Goal: Information Seeking & Learning: Learn about a topic

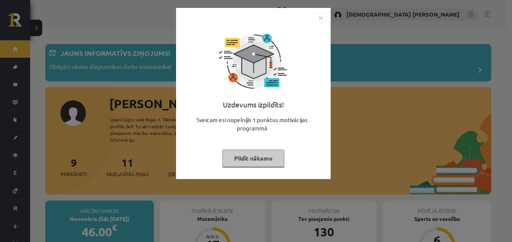
click at [320, 20] on img "Close" at bounding box center [320, 17] width 11 height 11
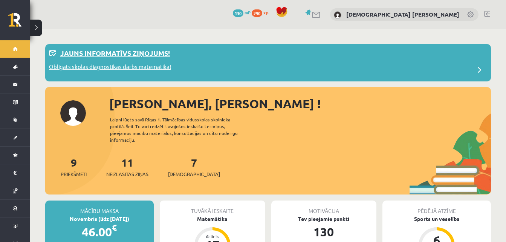
click at [150, 69] on p "Obligāts skolas diagnostikas darbs matemātikā!" at bounding box center [110, 68] width 122 height 11
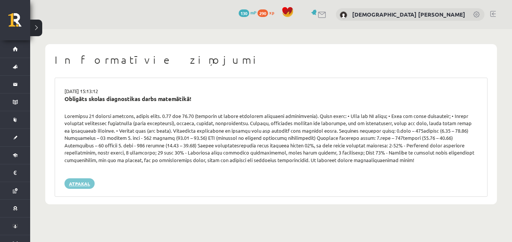
click at [89, 184] on link "Atpakaļ" at bounding box center [79, 183] width 30 height 11
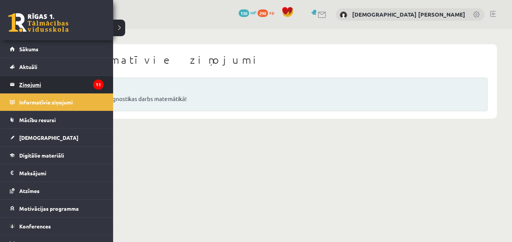
click at [31, 86] on legend "Ziņojumi 11" at bounding box center [61, 84] width 84 height 17
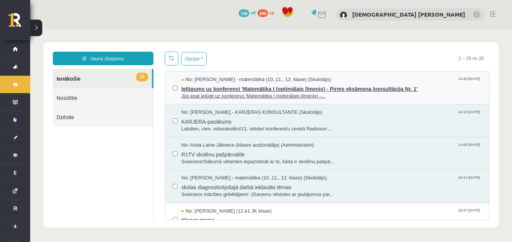
click at [339, 87] on span "Ielūgums uz konferenci 'Matemātika I (optimālais līmenis) - Pirms eksāmena kons…" at bounding box center [331, 87] width 300 height 9
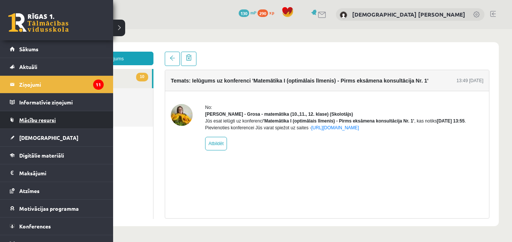
click at [69, 116] on link "Mācību resursi" at bounding box center [57, 119] width 94 height 17
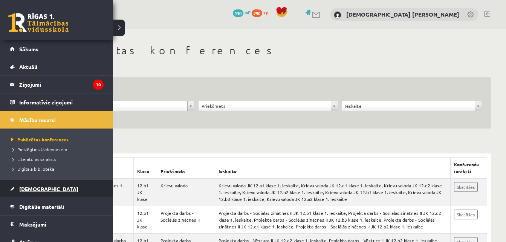
click at [27, 187] on span "[DEMOGRAPHIC_DATA]" at bounding box center [48, 188] width 59 height 7
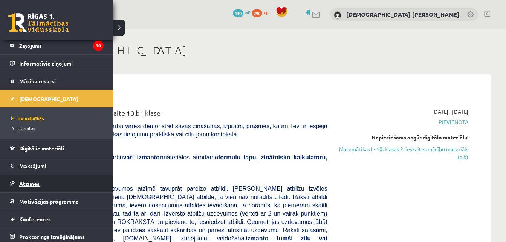
scroll to position [42, 0]
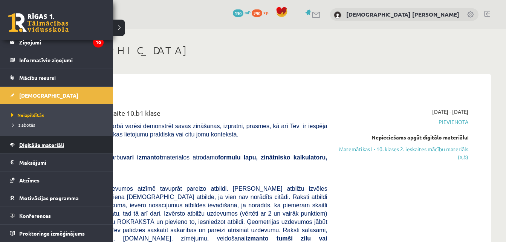
click at [44, 139] on link "Digitālie materiāli" at bounding box center [57, 144] width 94 height 17
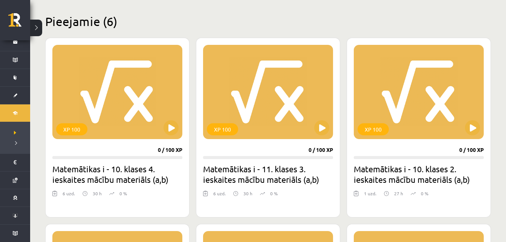
scroll to position [165, 0]
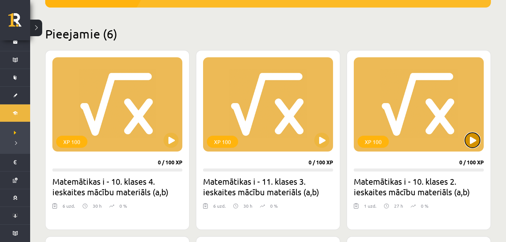
click at [474, 145] on button at bounding box center [472, 140] width 15 height 15
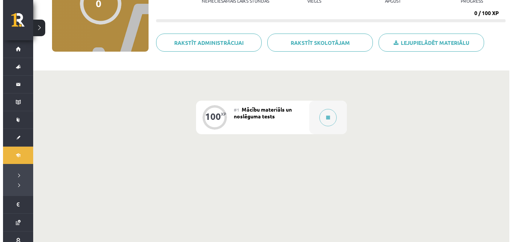
scroll to position [103, 0]
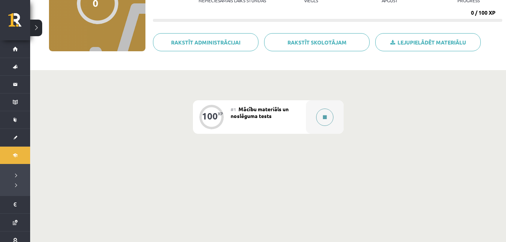
click at [333, 116] on button at bounding box center [324, 116] width 17 height 17
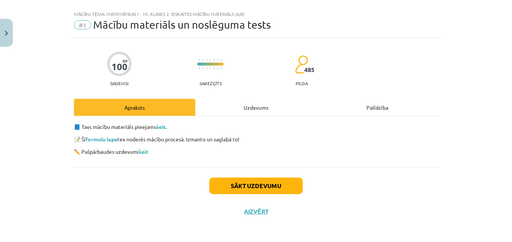
scroll to position [13, 0]
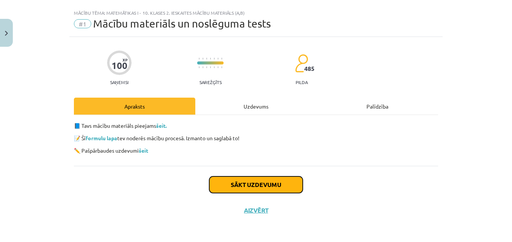
click at [234, 190] on button "Sākt uzdevumu" at bounding box center [255, 184] width 93 height 17
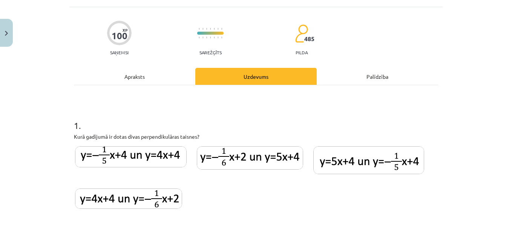
scroll to position [47, 0]
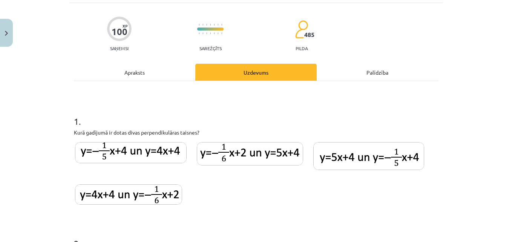
click at [151, 196] on img at bounding box center [128, 194] width 107 height 20
click at [157, 151] on img at bounding box center [130, 152] width 111 height 21
click at [135, 197] on img at bounding box center [128, 194] width 107 height 20
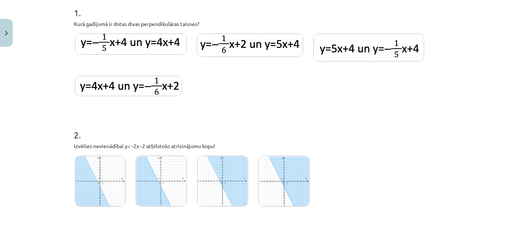
scroll to position [159, 0]
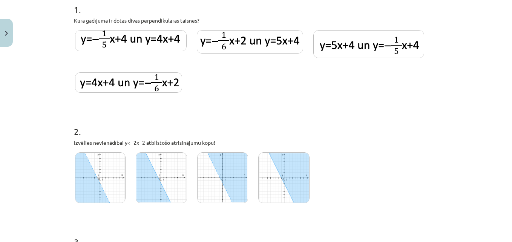
click at [100, 162] on img at bounding box center [100, 177] width 50 height 51
click at [227, 179] on img at bounding box center [222, 177] width 51 height 51
click at [109, 177] on img at bounding box center [100, 177] width 50 height 51
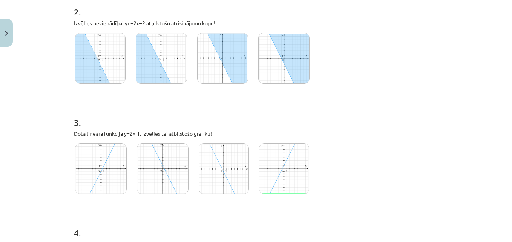
scroll to position [276, 0]
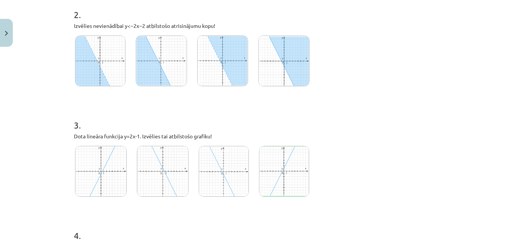
click at [106, 164] on img at bounding box center [101, 171] width 52 height 51
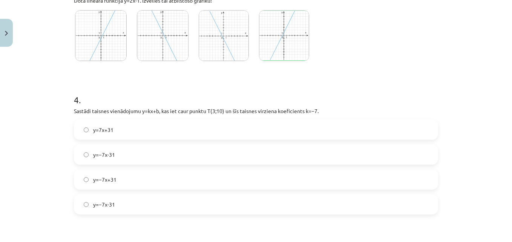
scroll to position [411, 0]
click at [102, 159] on span "y=−7x-31" at bounding box center [104, 155] width 22 height 8
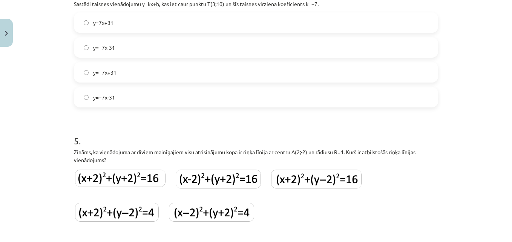
scroll to position [525, 0]
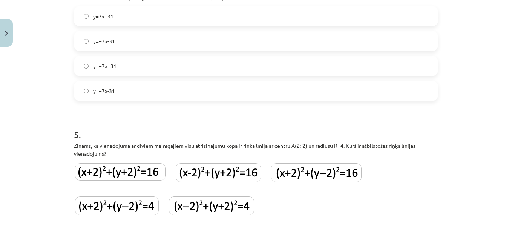
click at [213, 170] on img at bounding box center [218, 172] width 85 height 19
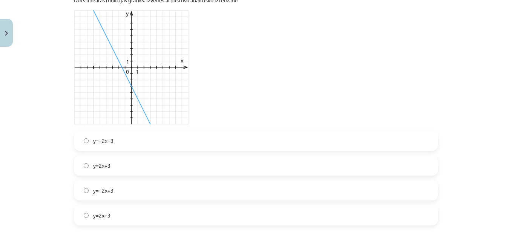
scroll to position [784, 0]
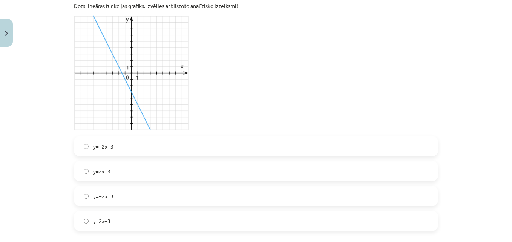
click at [119, 156] on label "y=−2x−3" at bounding box center [256, 146] width 362 height 19
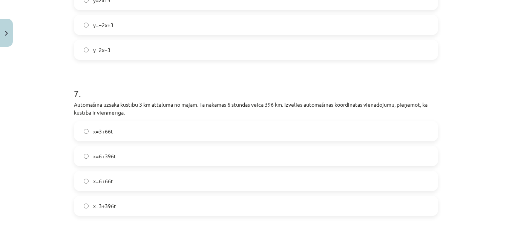
scroll to position [957, 0]
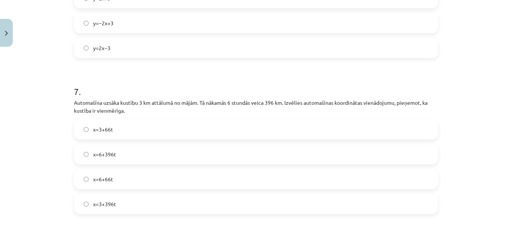
click at [102, 203] on span "x=3+396t" at bounding box center [104, 204] width 23 height 8
click at [96, 139] on label "x=3+66t" at bounding box center [256, 129] width 362 height 19
click at [99, 204] on span "x=3+396t" at bounding box center [104, 204] width 23 height 8
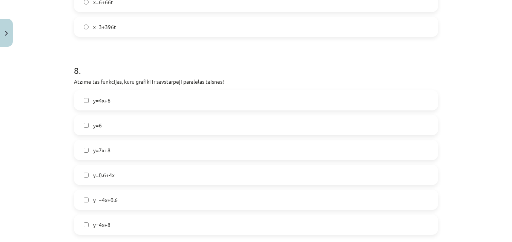
scroll to position [1137, 0]
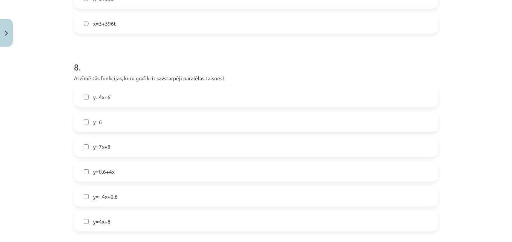
click at [102, 97] on span "y=4x+6" at bounding box center [101, 97] width 17 height 8
click at [79, 178] on label "y=0.6+4x" at bounding box center [256, 171] width 362 height 19
click at [84, 203] on label "y=−4x+0.6" at bounding box center [256, 196] width 362 height 19
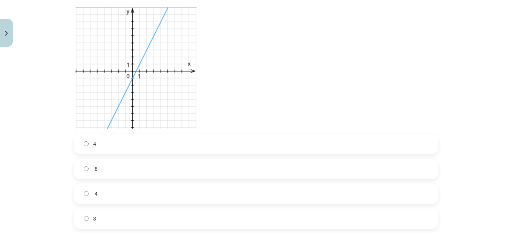
scroll to position [1414, 0]
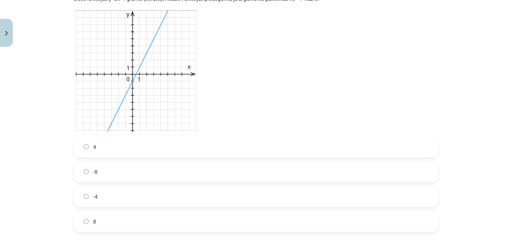
click at [116, 144] on label "4" at bounding box center [256, 146] width 362 height 19
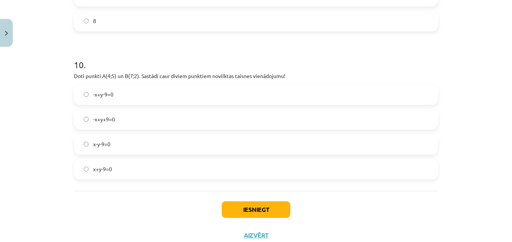
scroll to position [1615, 0]
click at [104, 144] on span "x-y-9=0" at bounding box center [101, 144] width 17 height 8
click at [264, 206] on button "Iesniegt" at bounding box center [255, 209] width 69 height 17
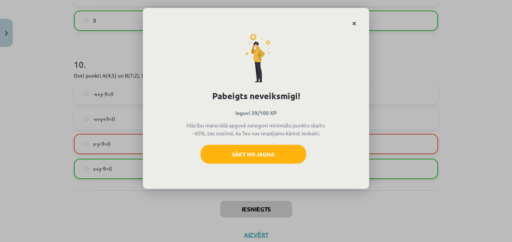
click at [357, 24] on link "Close" at bounding box center [353, 23] width 13 height 15
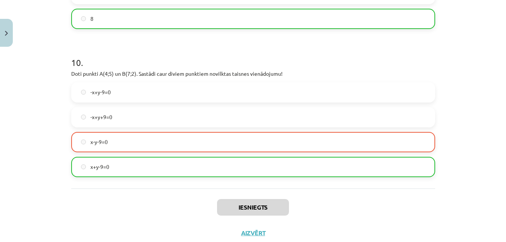
scroll to position [1617, 0]
click at [249, 235] on button "Aizvērt" at bounding box center [253, 233] width 29 height 8
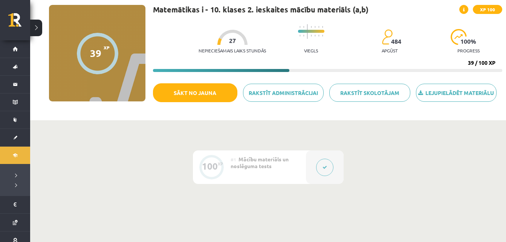
scroll to position [40, 0]
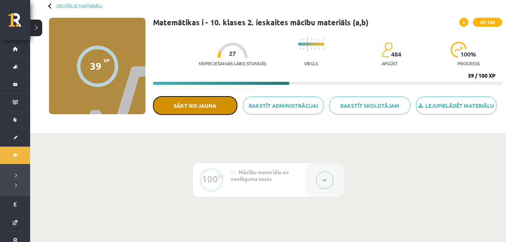
click at [209, 108] on button "Sākt no jauna" at bounding box center [195, 105] width 84 height 19
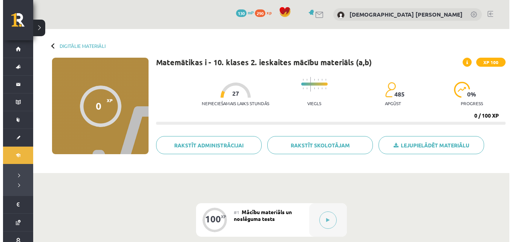
scroll to position [40, 0]
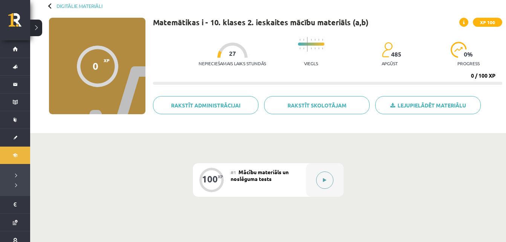
click at [321, 182] on button at bounding box center [324, 179] width 17 height 17
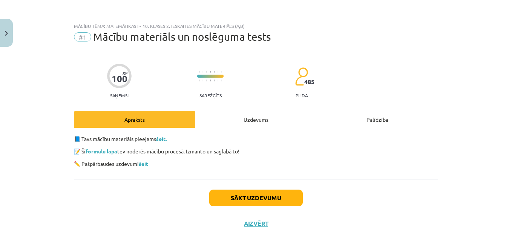
drag, startPoint x: 321, startPoint y: 182, endPoint x: 301, endPoint y: 191, distance: 21.8
click at [301, 191] on div "Sākt uzdevumu Aizvērt" at bounding box center [256, 205] width 364 height 53
click at [291, 195] on button "Sākt uzdevumu" at bounding box center [255, 197] width 93 height 17
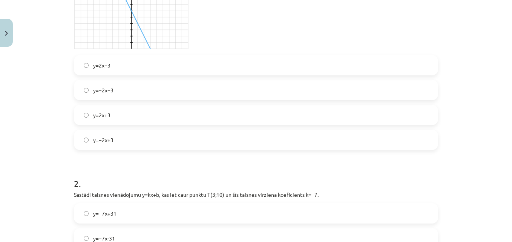
scroll to position [254, 0]
click at [112, 98] on label "y=−2x−3" at bounding box center [256, 90] width 362 height 19
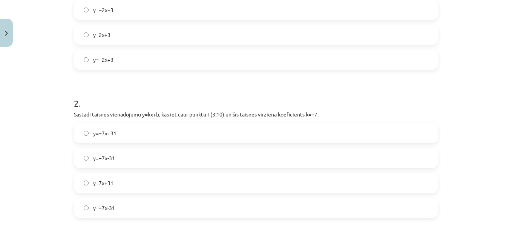
scroll to position [336, 0]
click at [101, 131] on span "y=−7x+31" at bounding box center [104, 132] width 23 height 8
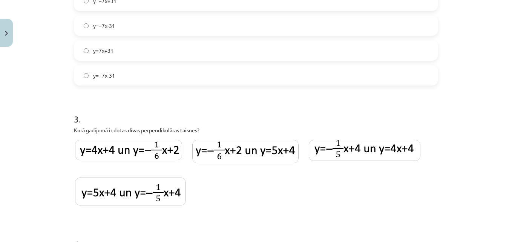
scroll to position [453, 0]
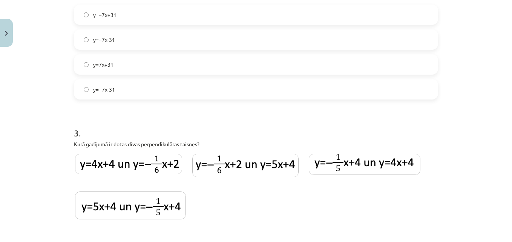
click at [106, 199] on img at bounding box center [130, 205] width 111 height 28
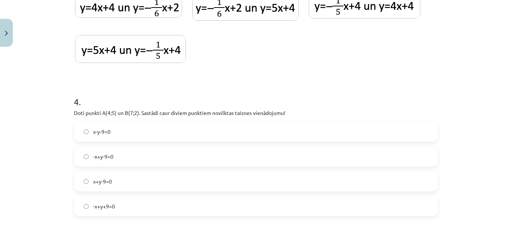
scroll to position [614, 0]
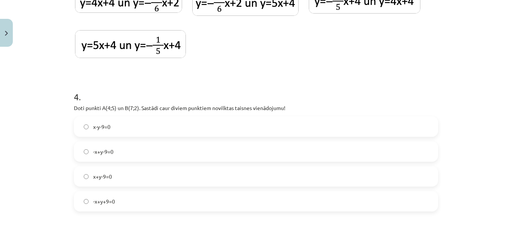
click at [90, 181] on label "x+y-9=0" at bounding box center [256, 176] width 362 height 19
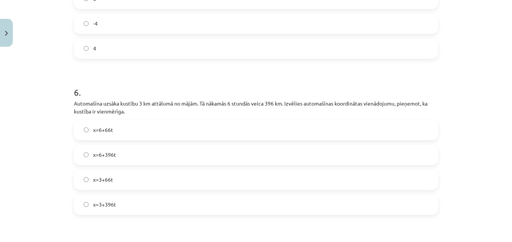
scroll to position [1054, 0]
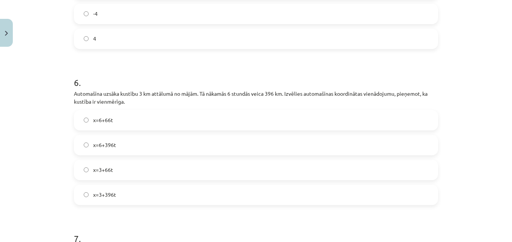
click at [86, 169] on label "x=3+66t" at bounding box center [256, 169] width 362 height 19
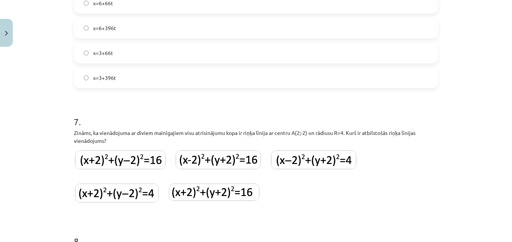
scroll to position [1188, 0]
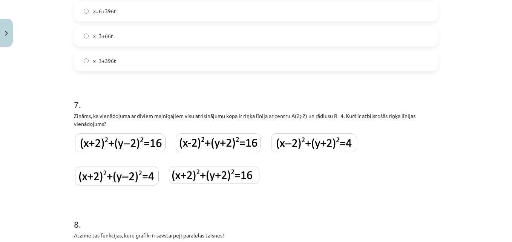
click at [209, 145] on img at bounding box center [218, 142] width 85 height 19
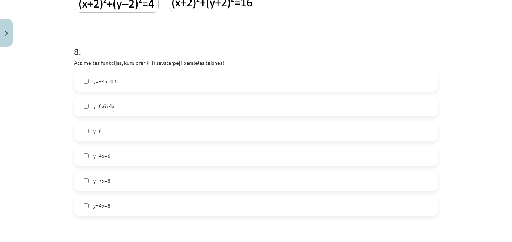
scroll to position [1358, 0]
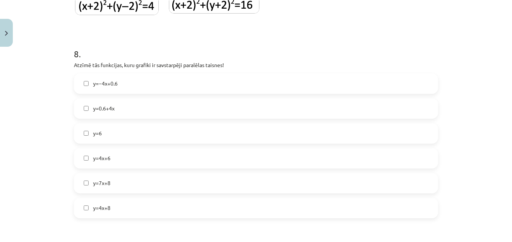
click at [113, 162] on label "y=4x+6" at bounding box center [256, 158] width 362 height 19
click at [121, 109] on label "y=0.6+4x" at bounding box center [256, 108] width 362 height 19
click at [98, 208] on span "y=4x+8" at bounding box center [101, 208] width 17 height 8
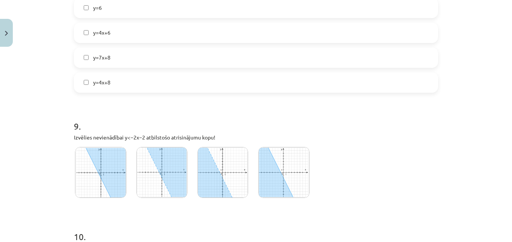
scroll to position [1469, 0]
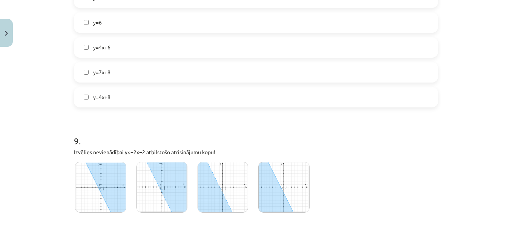
click at [219, 192] on img at bounding box center [222, 187] width 50 height 51
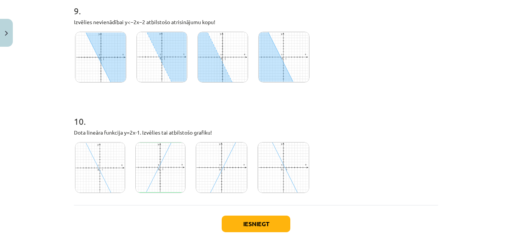
scroll to position [1602, 0]
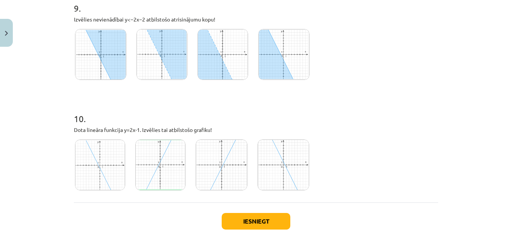
click at [232, 167] on img at bounding box center [221, 164] width 52 height 51
click at [238, 223] on button "Iesniegt" at bounding box center [255, 221] width 69 height 17
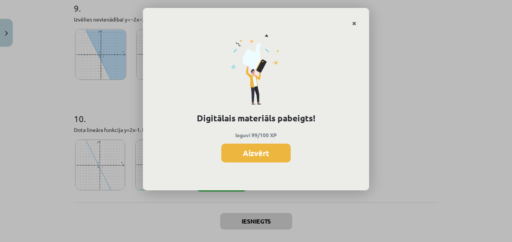
click at [354, 24] on icon "Close" at bounding box center [354, 23] width 4 height 5
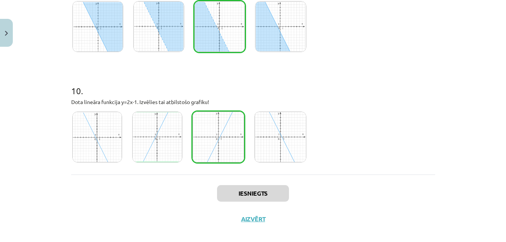
scroll to position [1640, 0]
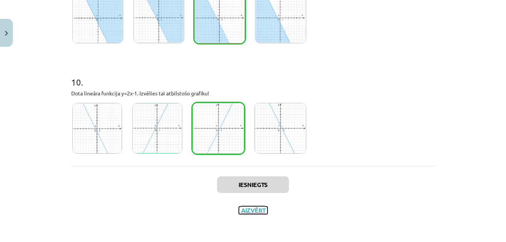
click at [261, 212] on button "Aizvērt" at bounding box center [253, 210] width 29 height 8
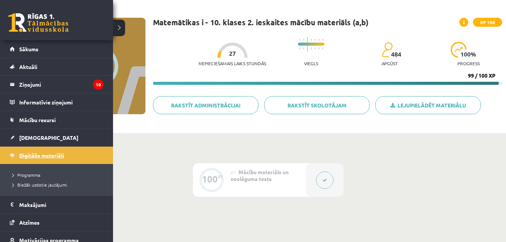
click at [22, 157] on span "Digitālie materiāli" at bounding box center [41, 155] width 45 height 7
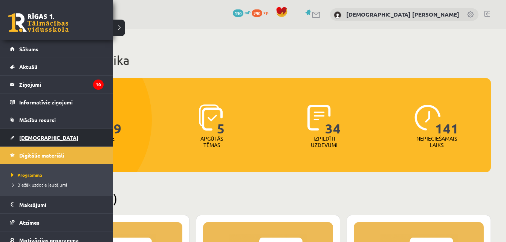
click at [32, 140] on link "[DEMOGRAPHIC_DATA]" at bounding box center [57, 137] width 94 height 17
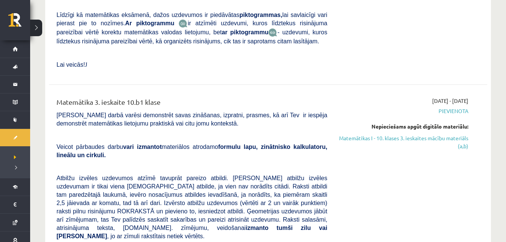
scroll to position [301, 0]
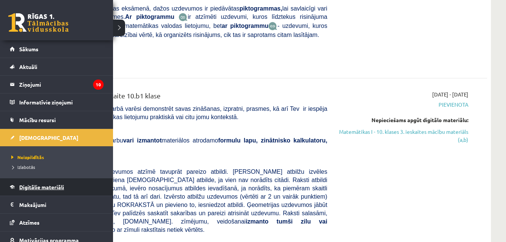
click at [24, 183] on link "Digitālie materiāli" at bounding box center [57, 186] width 94 height 17
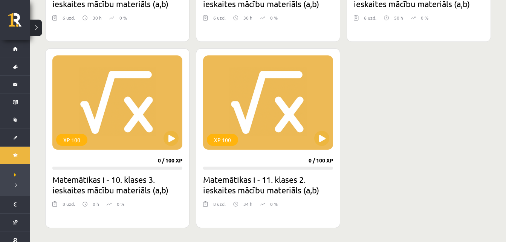
scroll to position [353, 0]
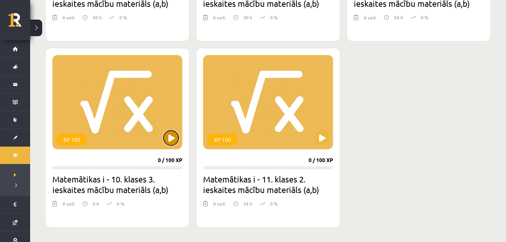
click at [173, 140] on button at bounding box center [170, 137] width 15 height 15
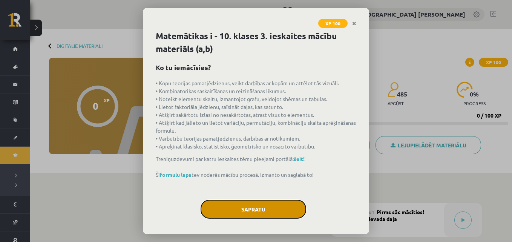
click at [253, 212] on button "Sapratu" at bounding box center [252, 209] width 105 height 19
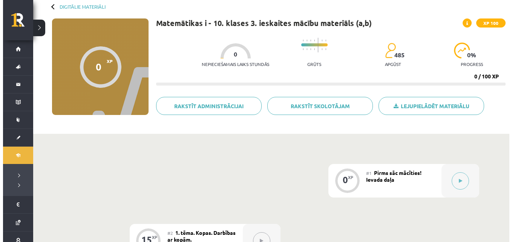
scroll to position [32, 0]
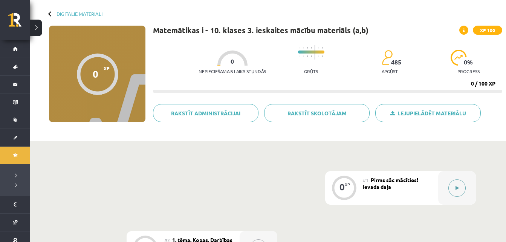
click at [460, 188] on button at bounding box center [456, 187] width 17 height 17
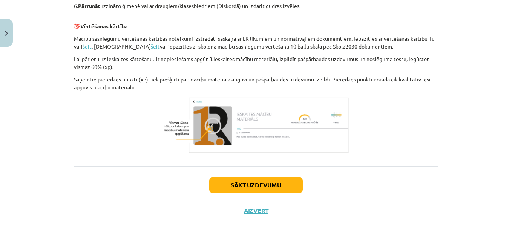
scroll to position [405, 0]
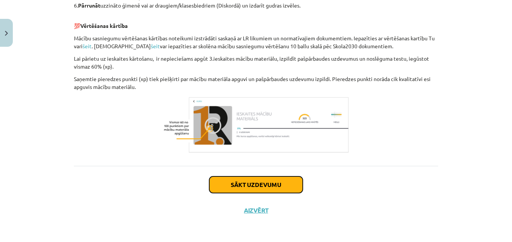
click at [288, 183] on button "Sākt uzdevumu" at bounding box center [255, 184] width 93 height 17
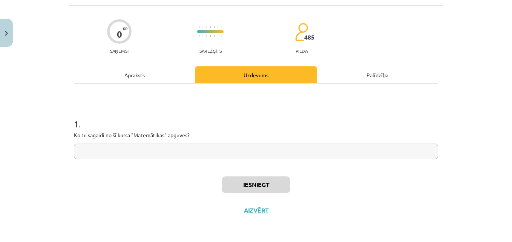
scroll to position [19, 0]
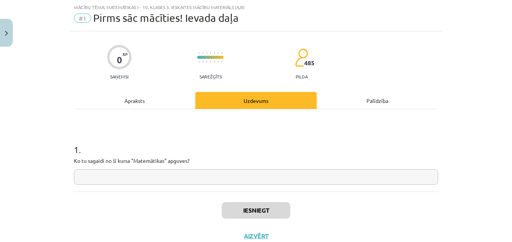
click at [120, 184] on input "text" at bounding box center [256, 176] width 364 height 15
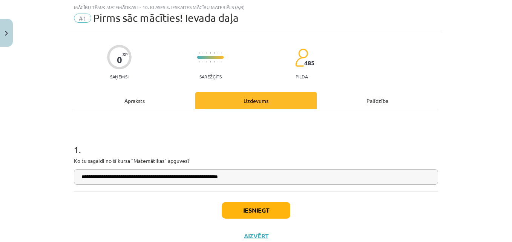
type input "**********"
click at [236, 207] on button "Iesniegt" at bounding box center [255, 210] width 69 height 17
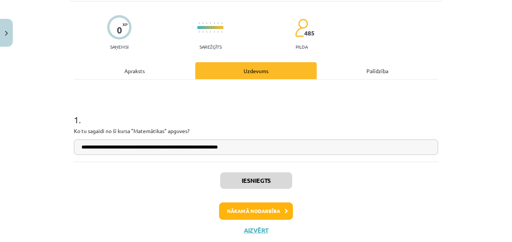
scroll to position [55, 0]
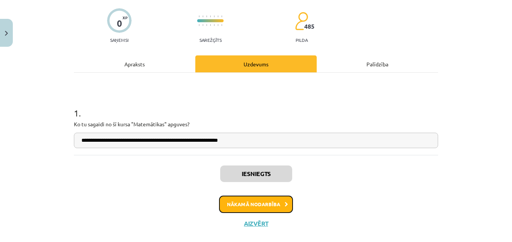
click at [236, 206] on button "Nākamā nodarbība" at bounding box center [256, 203] width 74 height 17
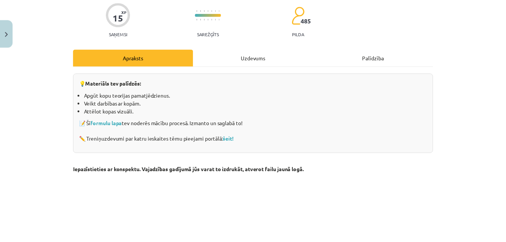
scroll to position [19, 0]
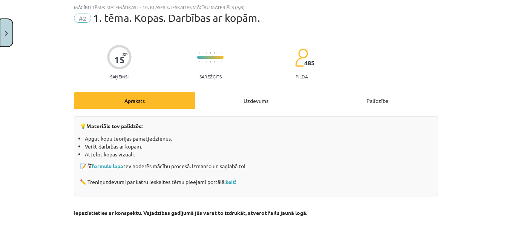
click at [5, 31] on img "Close" at bounding box center [6, 33] width 3 height 5
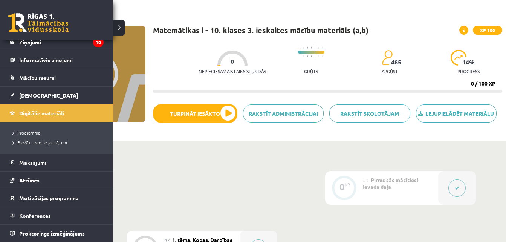
scroll to position [0, 0]
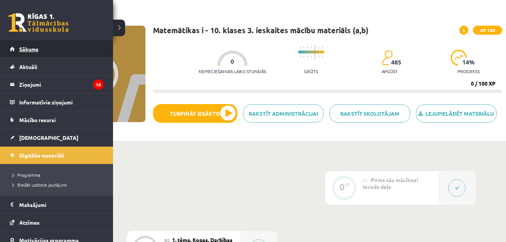
click at [56, 48] on link "Sākums" at bounding box center [57, 48] width 94 height 17
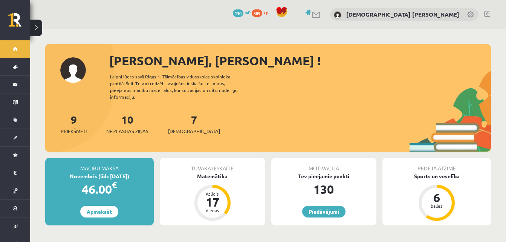
click at [487, 14] on link at bounding box center [487, 14] width 6 height 6
